Goal: Book appointment/travel/reservation

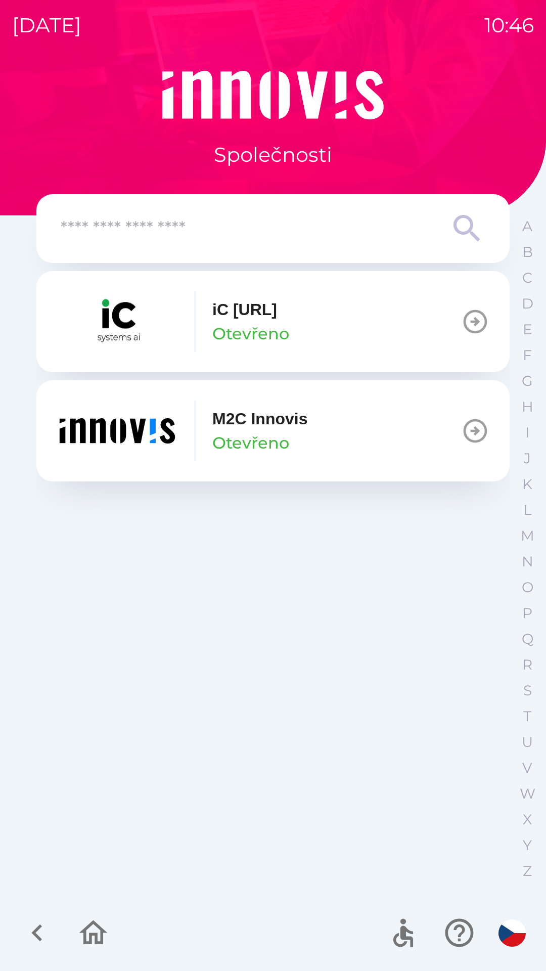
click at [328, 424] on button "M2C Innovis Otevřeno" at bounding box center [272, 430] width 473 height 101
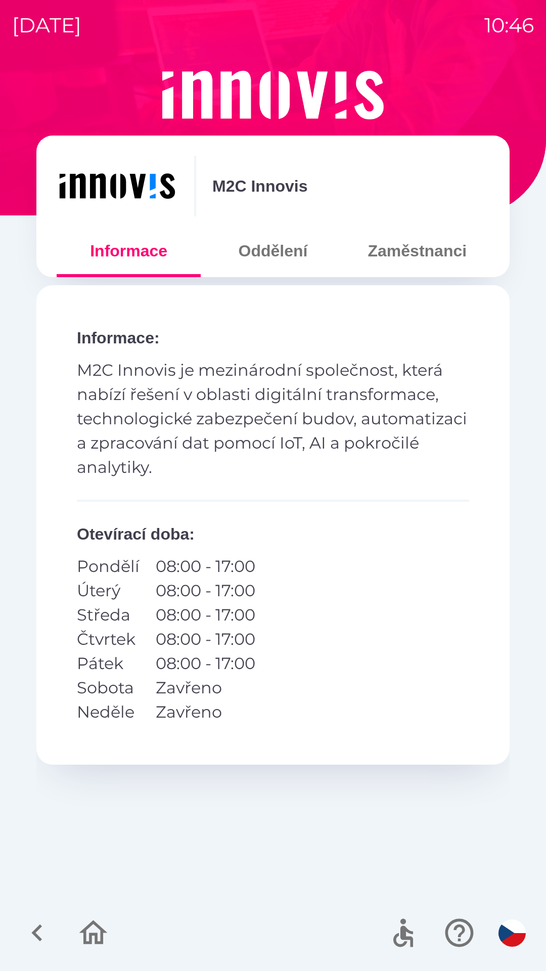
click at [413, 265] on button "Zaměstnanci" at bounding box center [417, 251] width 144 height 36
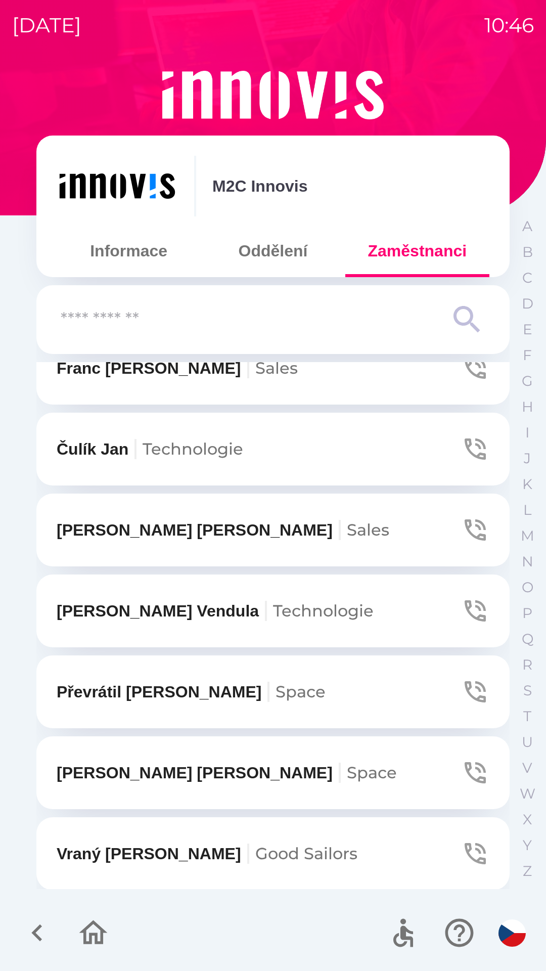
scroll to position [859, 0]
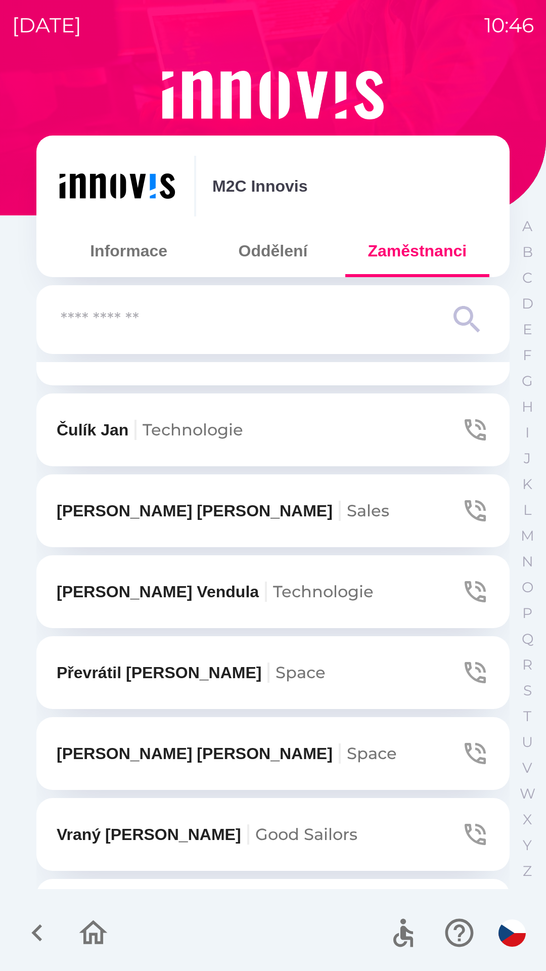
click at [327, 679] on button "Převrátil Lukáš Space" at bounding box center [272, 672] width 473 height 73
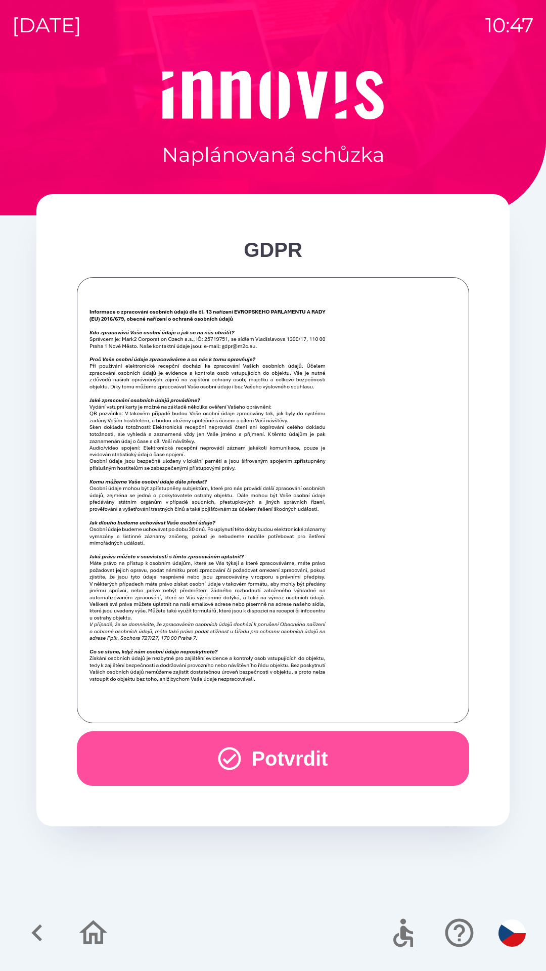
click at [237, 760] on icon "button" at bounding box center [229, 758] width 27 height 27
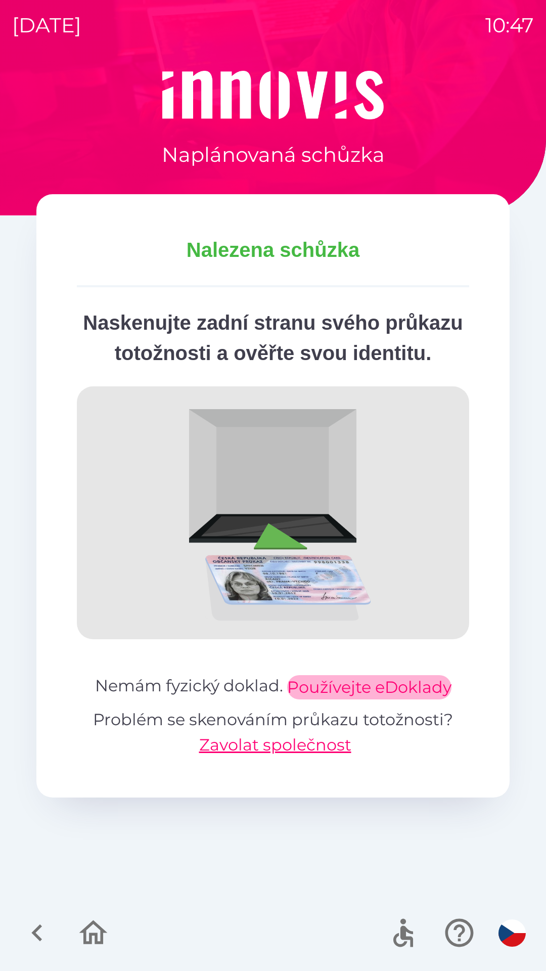
click at [314, 699] on button "Používejte eDoklady" at bounding box center [369, 687] width 164 height 24
